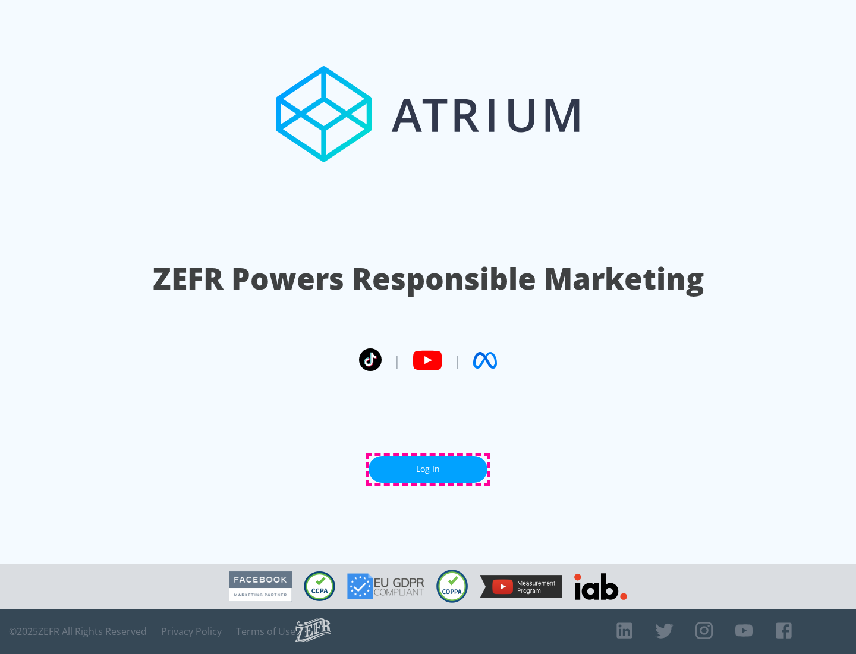
click at [428, 469] on link "Log In" at bounding box center [428, 469] width 119 height 27
